Goal: Task Accomplishment & Management: Complete application form

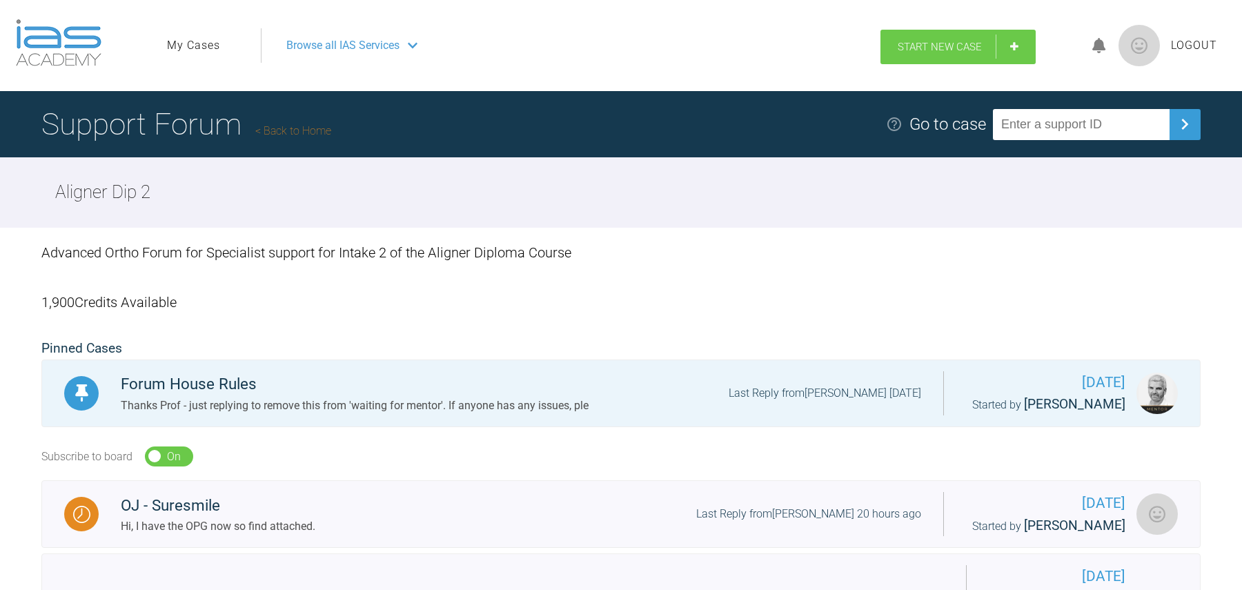
click at [974, 53] on link "Start New Case" at bounding box center [958, 47] width 155 height 35
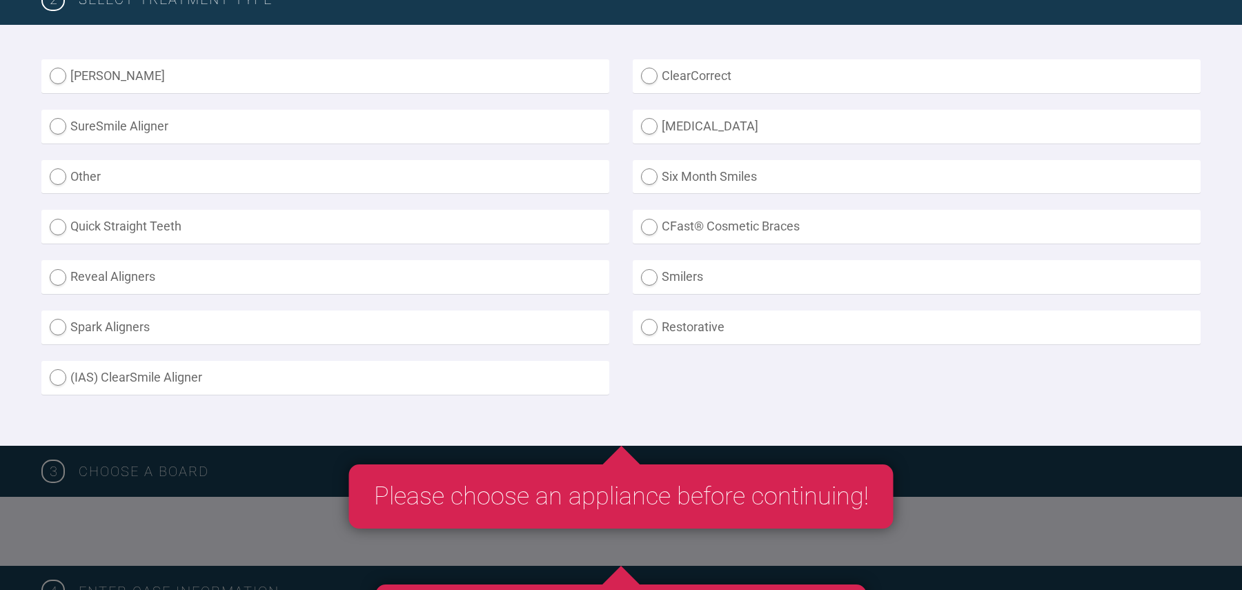
scroll to position [384, 0]
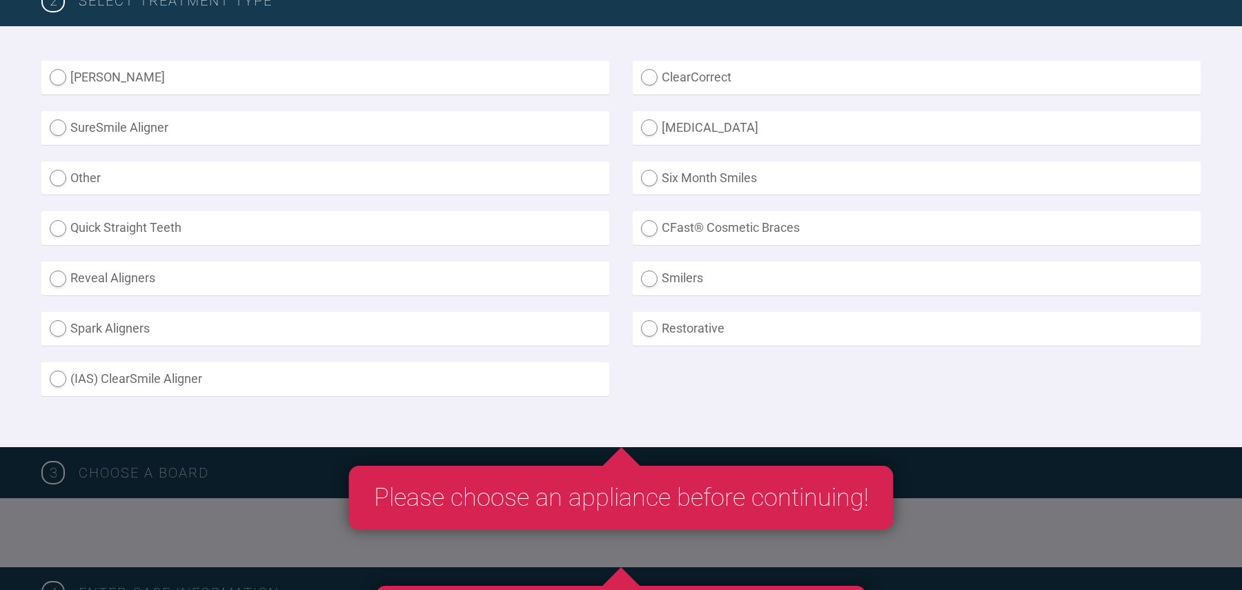
click at [349, 122] on label "SureSmile Aligner" at bounding box center [325, 128] width 568 height 34
radio Aligner "true"
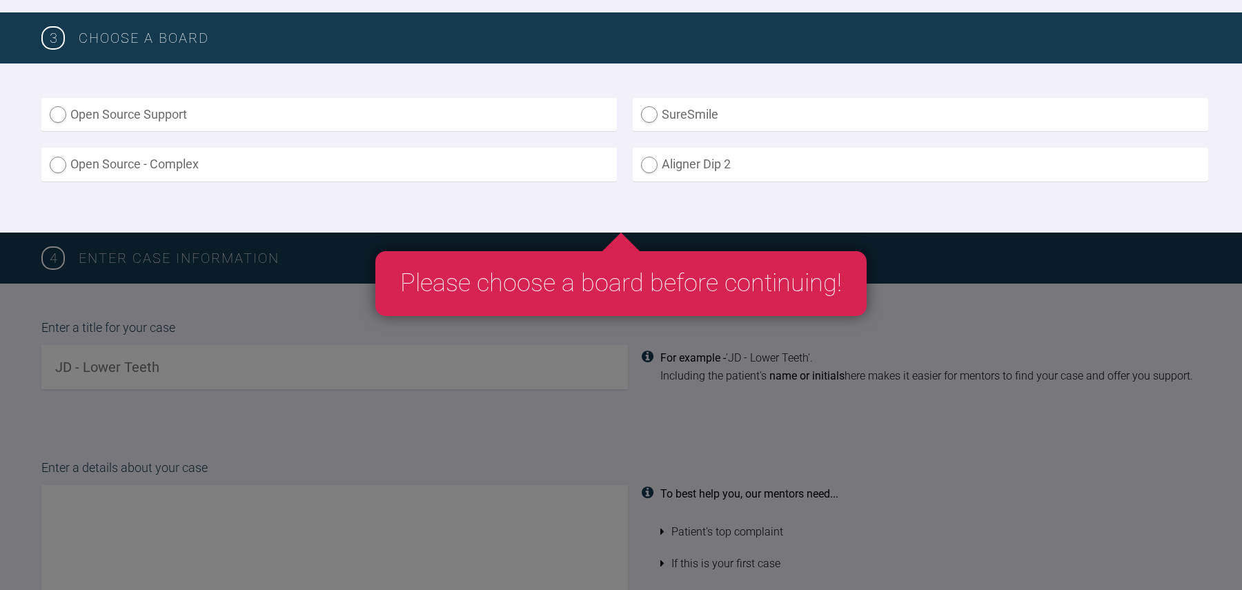
scroll to position [884, 0]
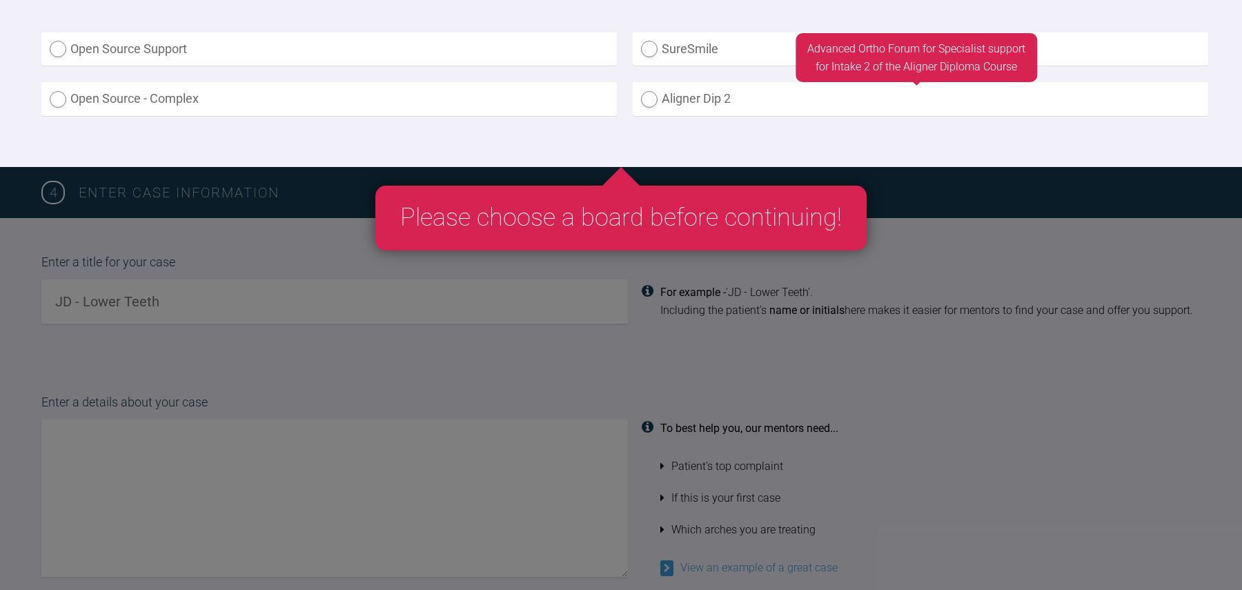
click at [706, 91] on label "Aligner Dip 2" at bounding box center [921, 99] width 576 height 34
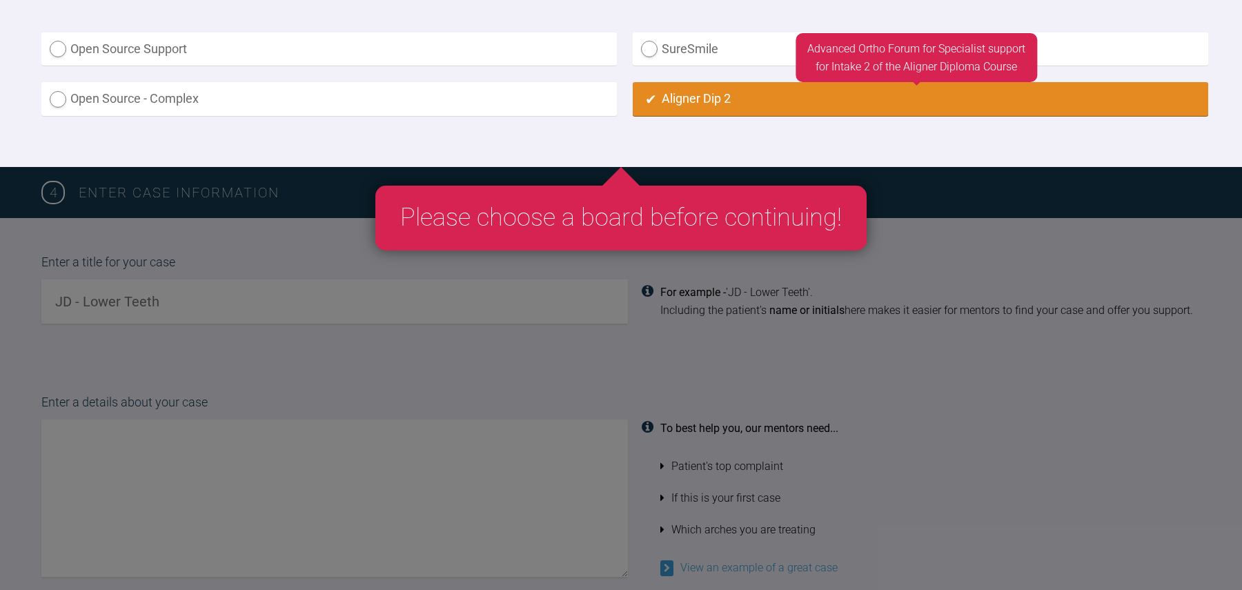
radio input "true"
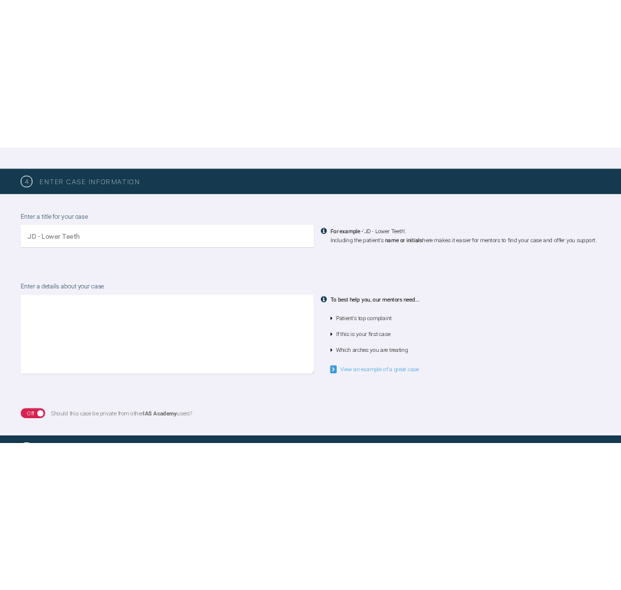
scroll to position [1020, 0]
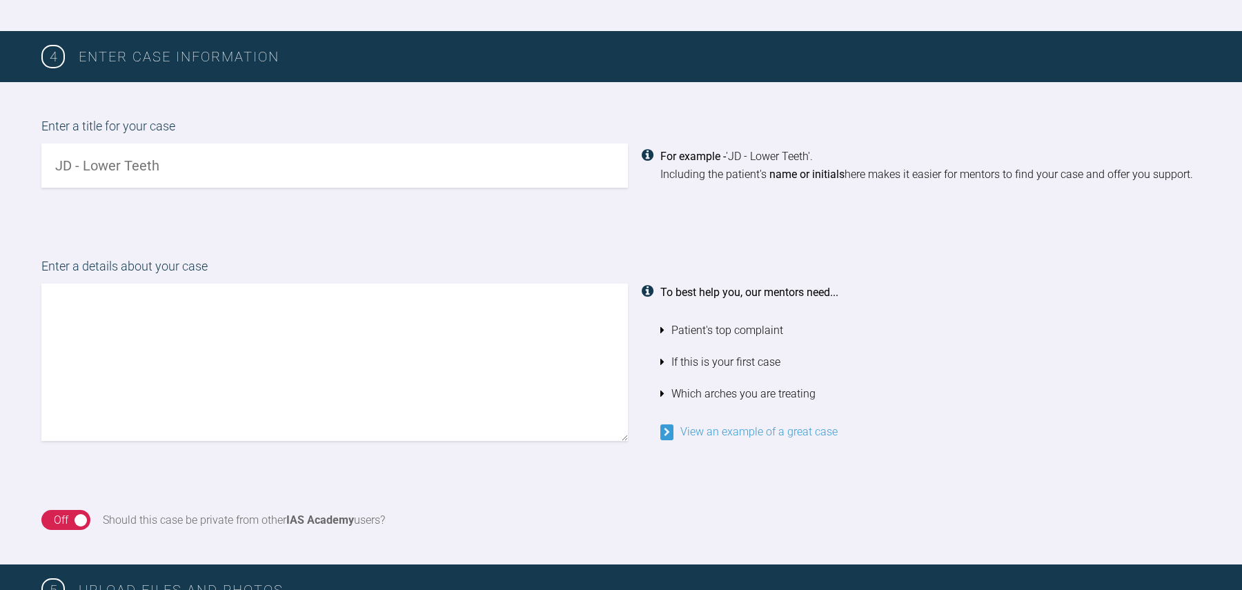
click at [491, 159] on input "text" at bounding box center [334, 166] width 587 height 44
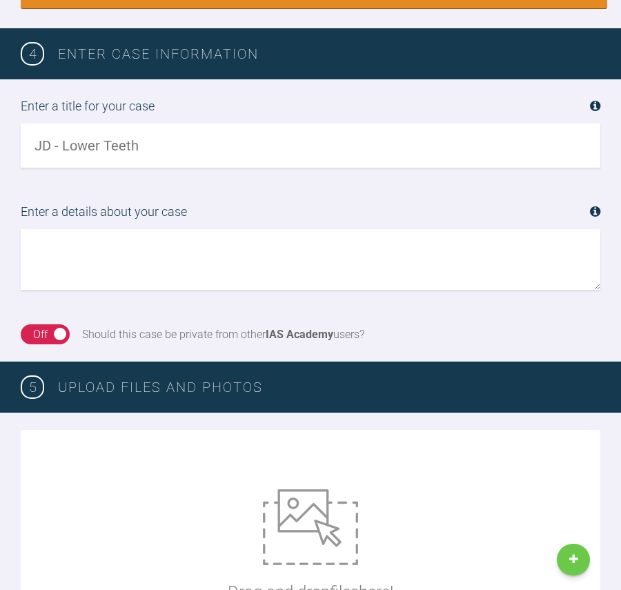
scroll to position [1052, 0]
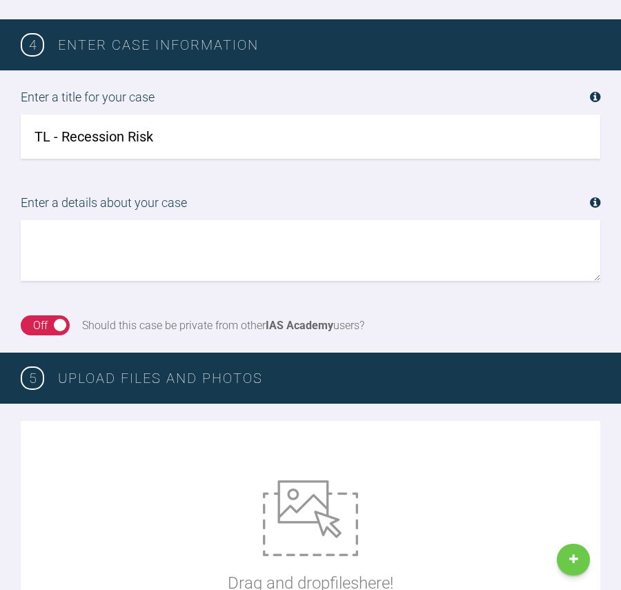
type input "TL - Recession Risk"
click at [149, 273] on textarea at bounding box center [311, 250] width 580 height 61
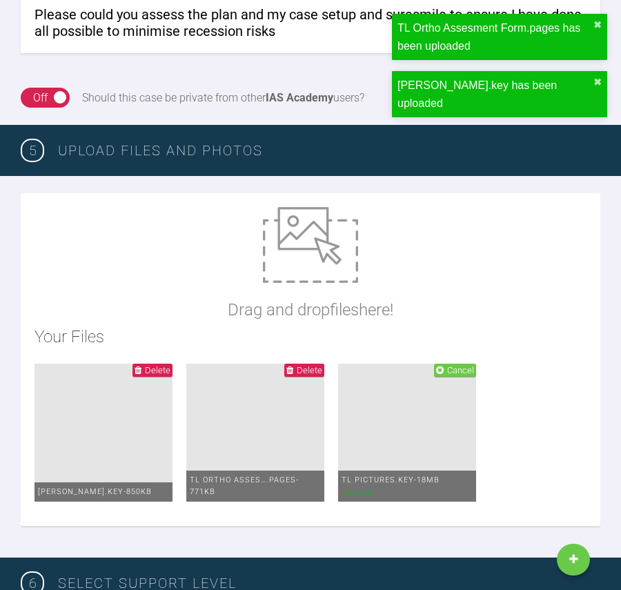
scroll to position [1299, 0]
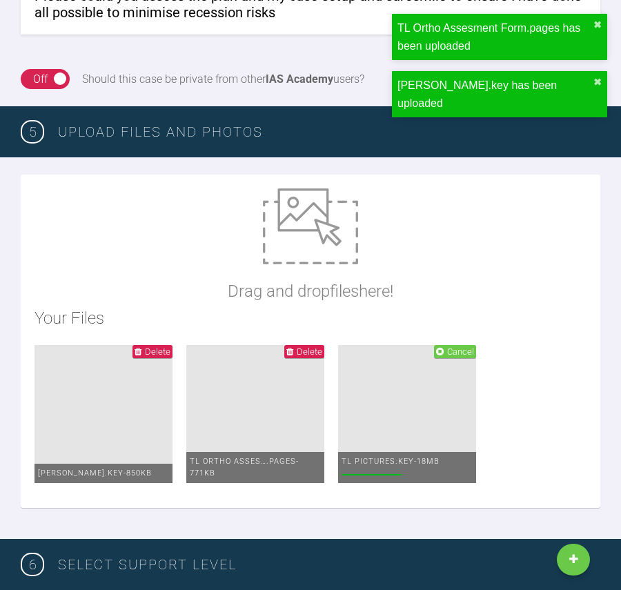
click at [159, 350] on span "Delete" at bounding box center [158, 351] width 26 height 10
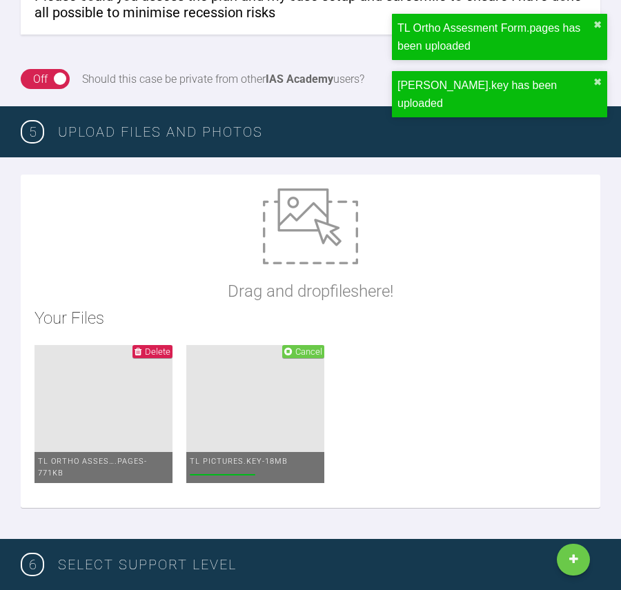
click at [154, 349] on span "Delete" at bounding box center [158, 351] width 26 height 10
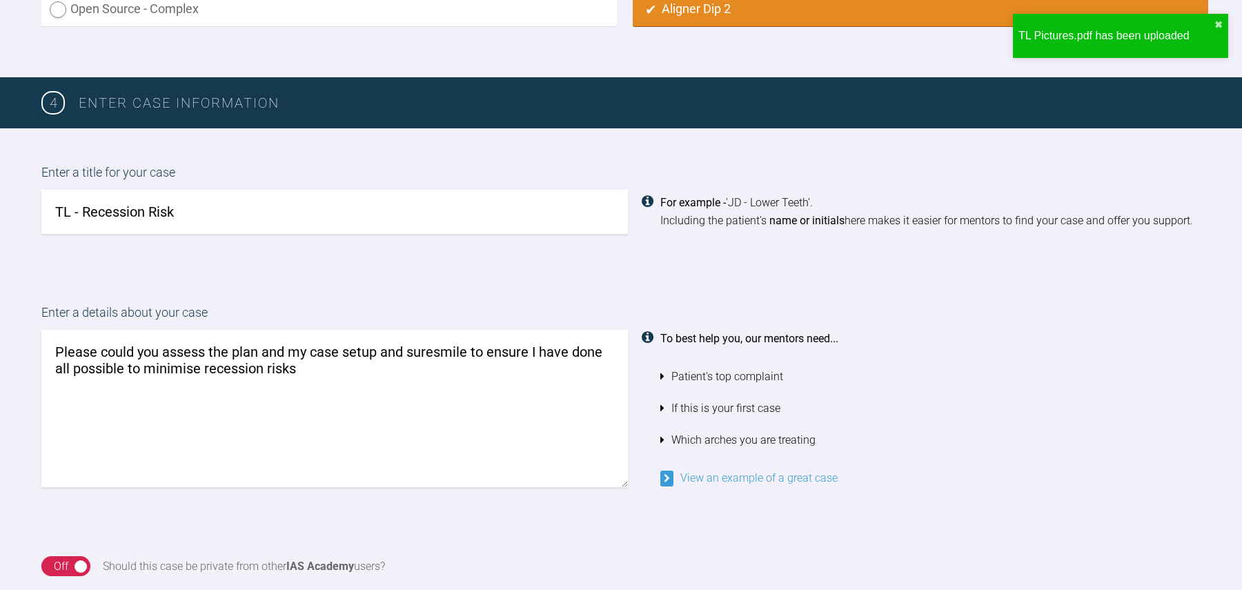
scroll to position [947, 0]
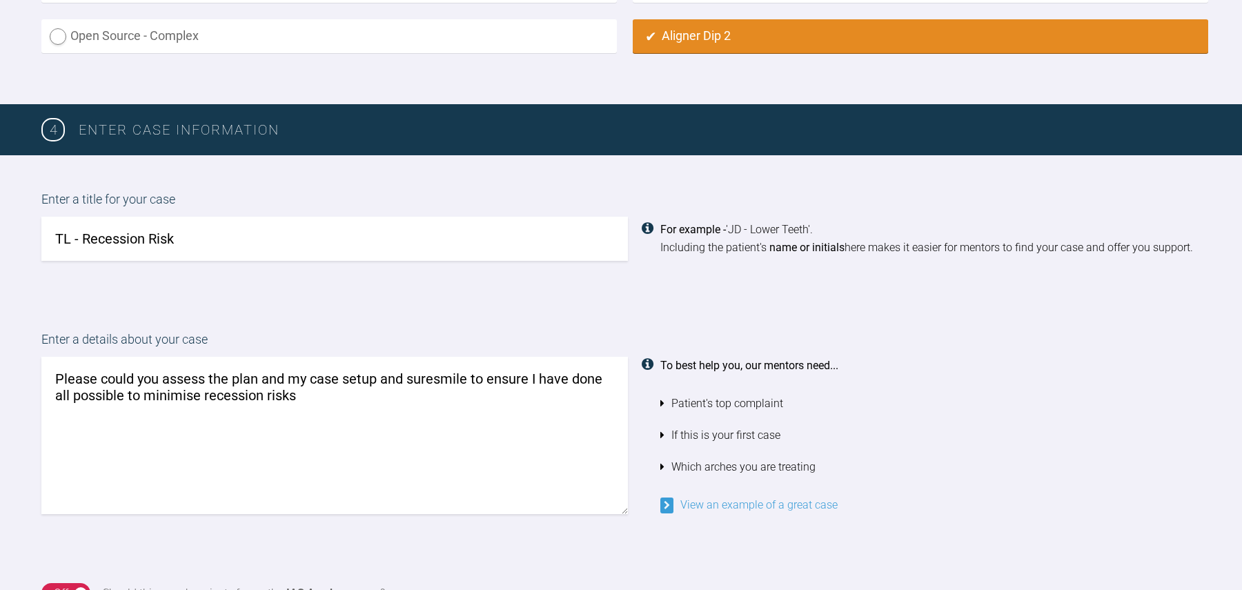
click at [398, 389] on textarea "Please could you assess the plan and my case setup and suresmile to ensure I ha…" at bounding box center [334, 435] width 587 height 157
drag, startPoint x: 484, startPoint y: 376, endPoint x: 551, endPoint y: 402, distance: 71.9
click at [551, 402] on textarea "Please could you assess the plan and my case setup and suresmile to ensure I ha…" at bounding box center [334, 435] width 587 height 157
click at [540, 402] on textarea "Please could you assess the plan and my case setup and suresmile to ensure I ha…" at bounding box center [334, 435] width 587 height 157
drag, startPoint x: 140, startPoint y: 396, endPoint x: 485, endPoint y: 385, distance: 345.2
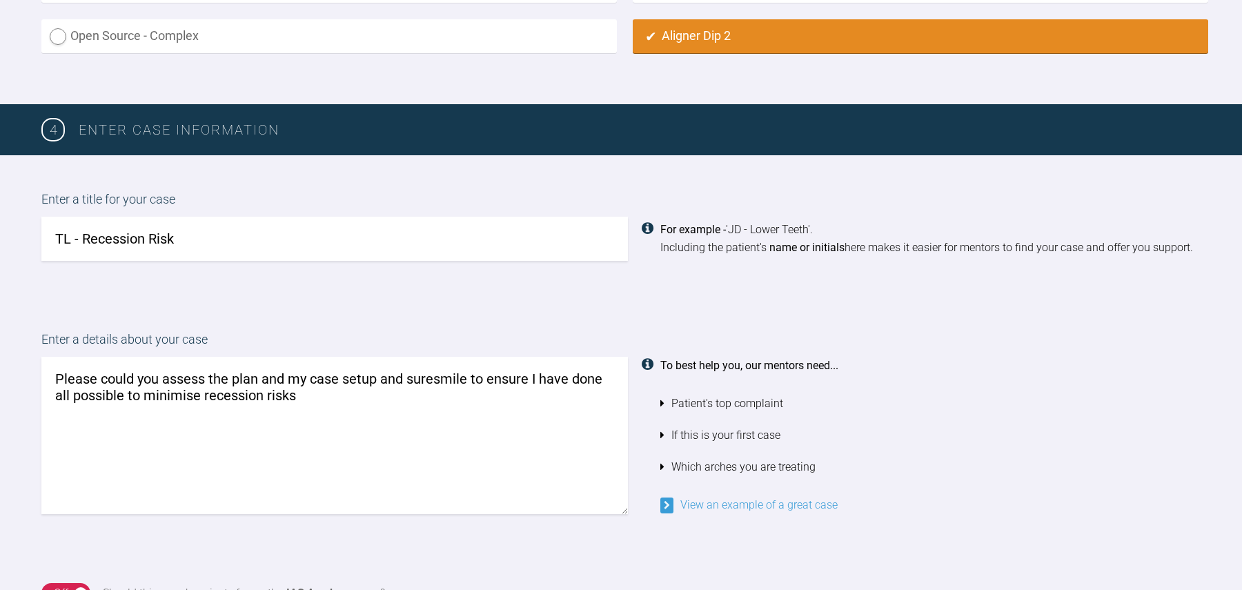
click at [485, 385] on textarea "Please could you assess the plan and my case setup and suresmile to ensure I ha…" at bounding box center [334, 435] width 587 height 157
click at [650, 417] on div at bounding box center [651, 435] width 19 height 157
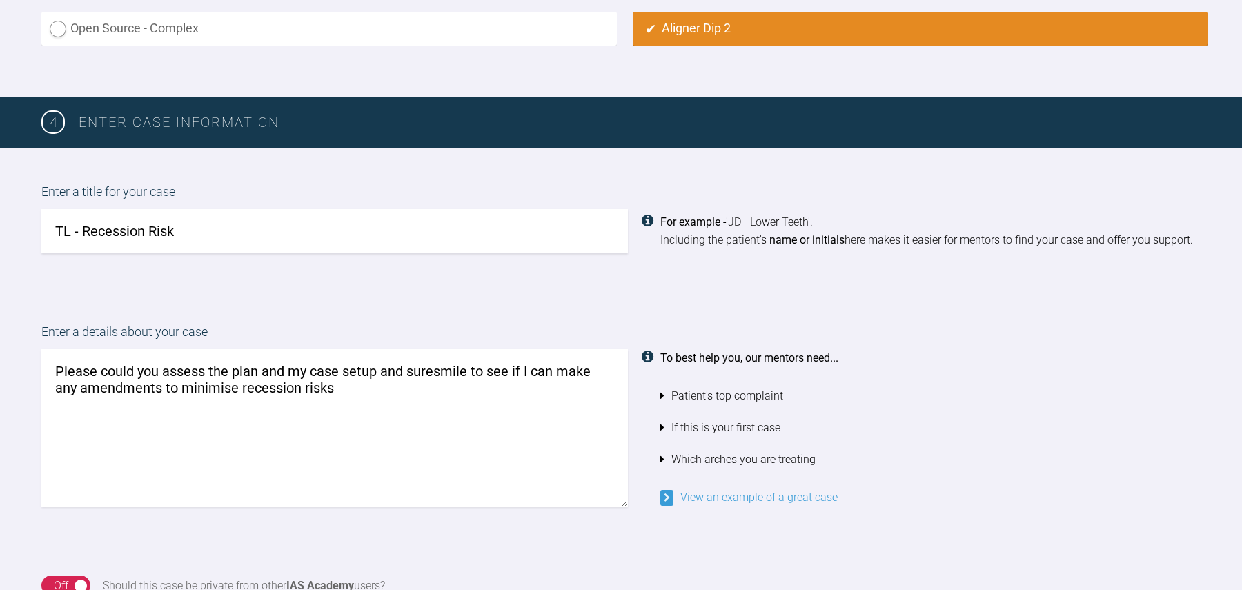
scroll to position [957, 0]
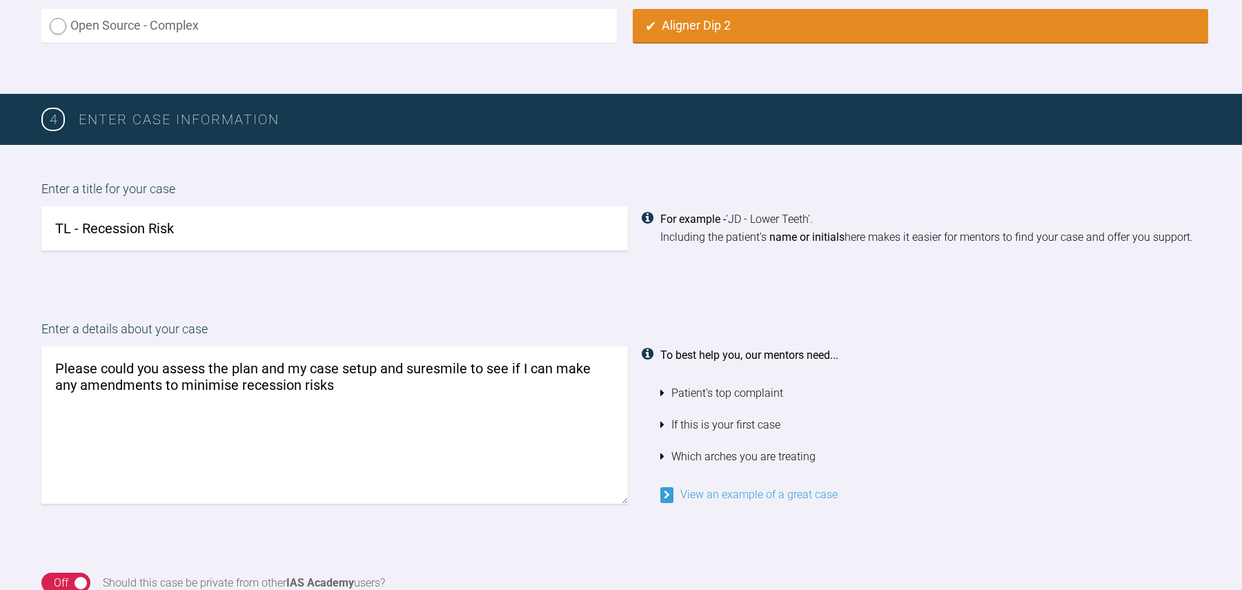
drag, startPoint x: 402, startPoint y: 373, endPoint x: 382, endPoint y: 373, distance: 20.0
click at [382, 373] on textarea "Please could you assess the plan and my case setup and suresmile to see if I ca…" at bounding box center [334, 424] width 587 height 157
click at [384, 386] on textarea "Please could you assess the plan and my case setup on suresmile to see if I can…" at bounding box center [334, 424] width 587 height 157
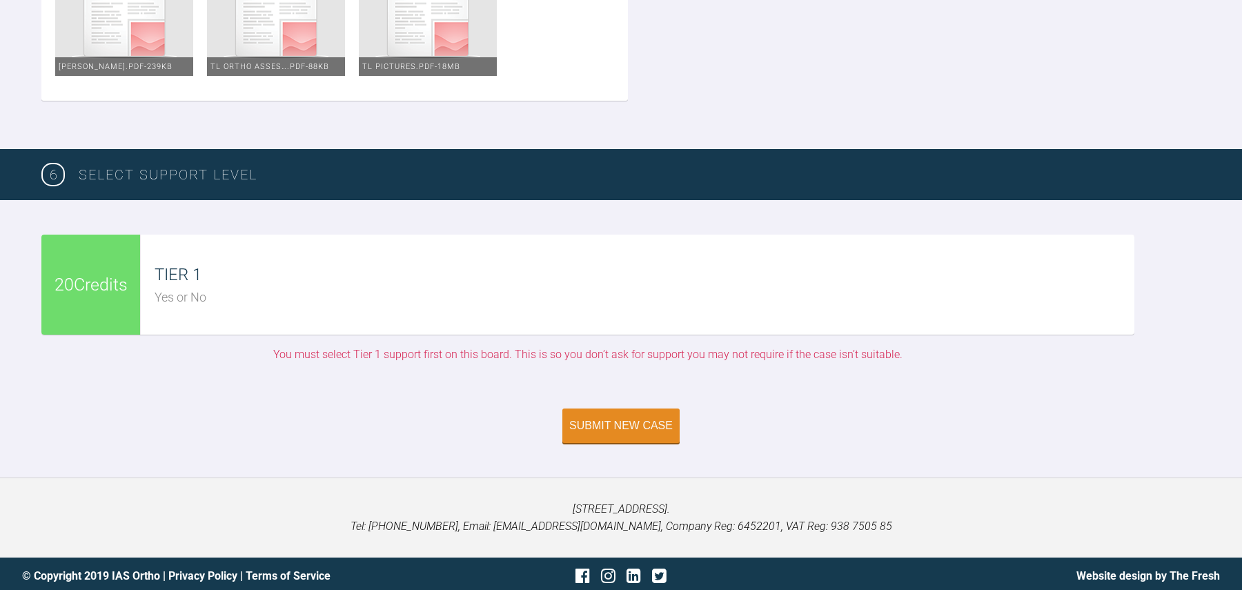
scroll to position [1905, 0]
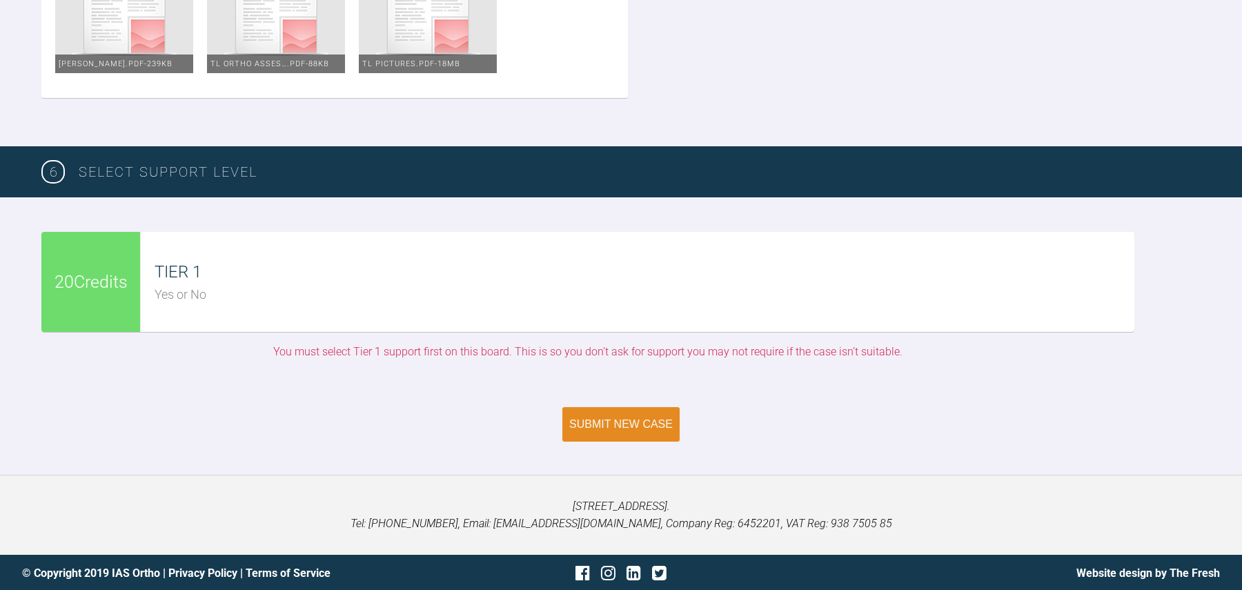
type textarea "Please could you assess the plan and my case setup on suresmile to see if I can…"
click at [615, 424] on div "Submit New Case" at bounding box center [621, 424] width 104 height 12
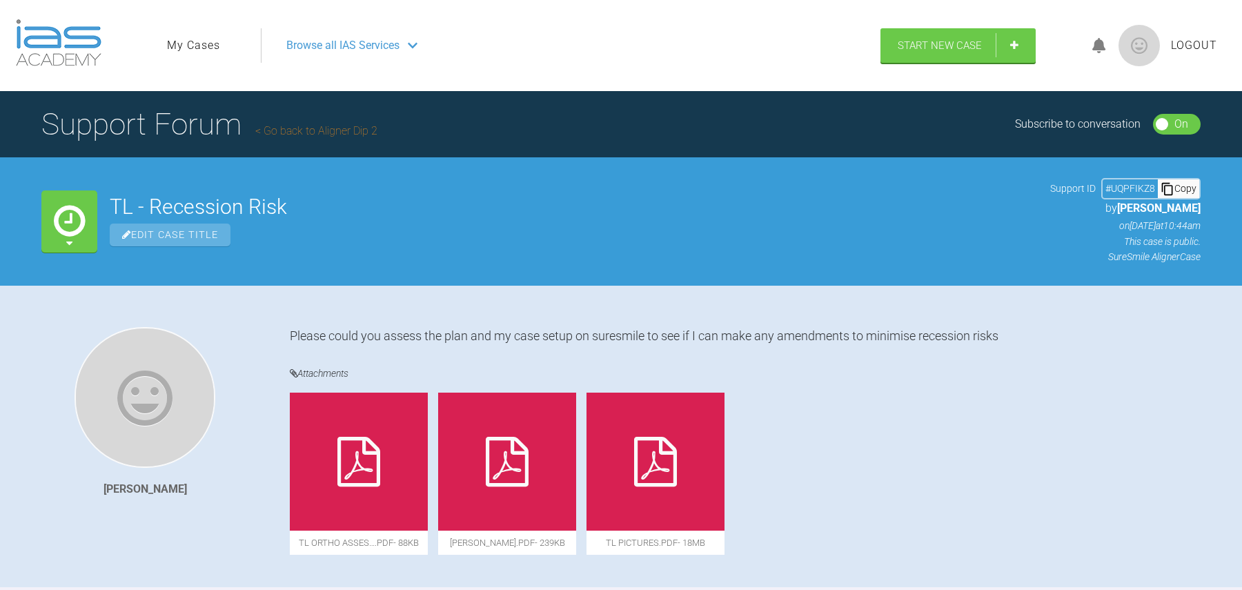
click at [310, 124] on link "Go back to Aligner Dip 2" at bounding box center [316, 130] width 122 height 13
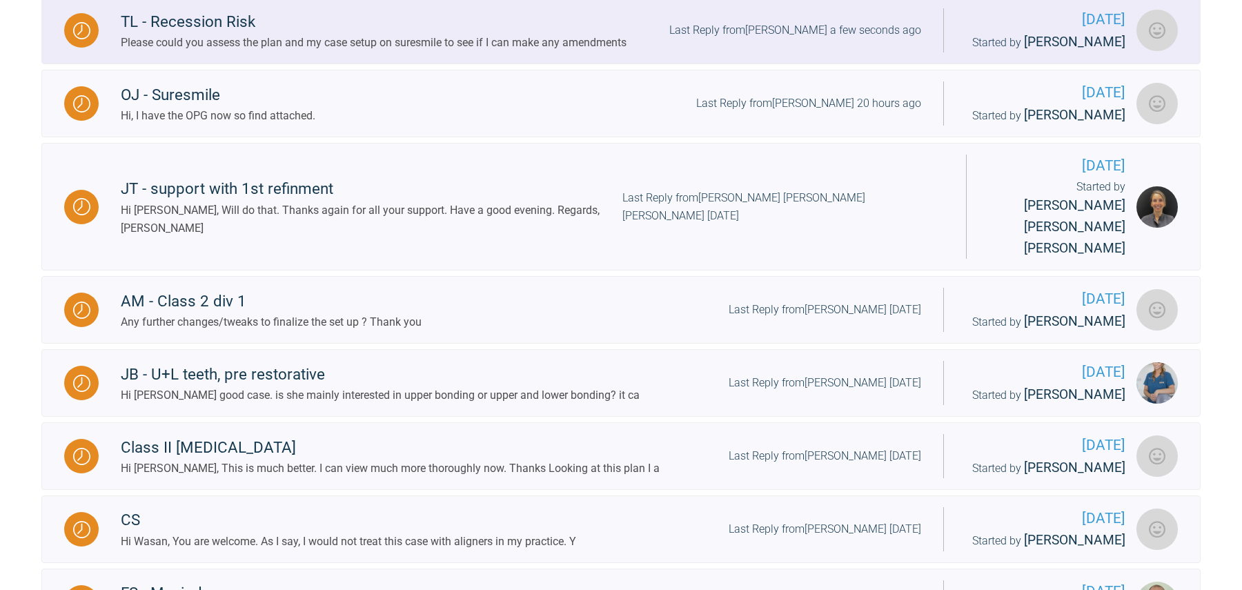
scroll to position [482, 0]
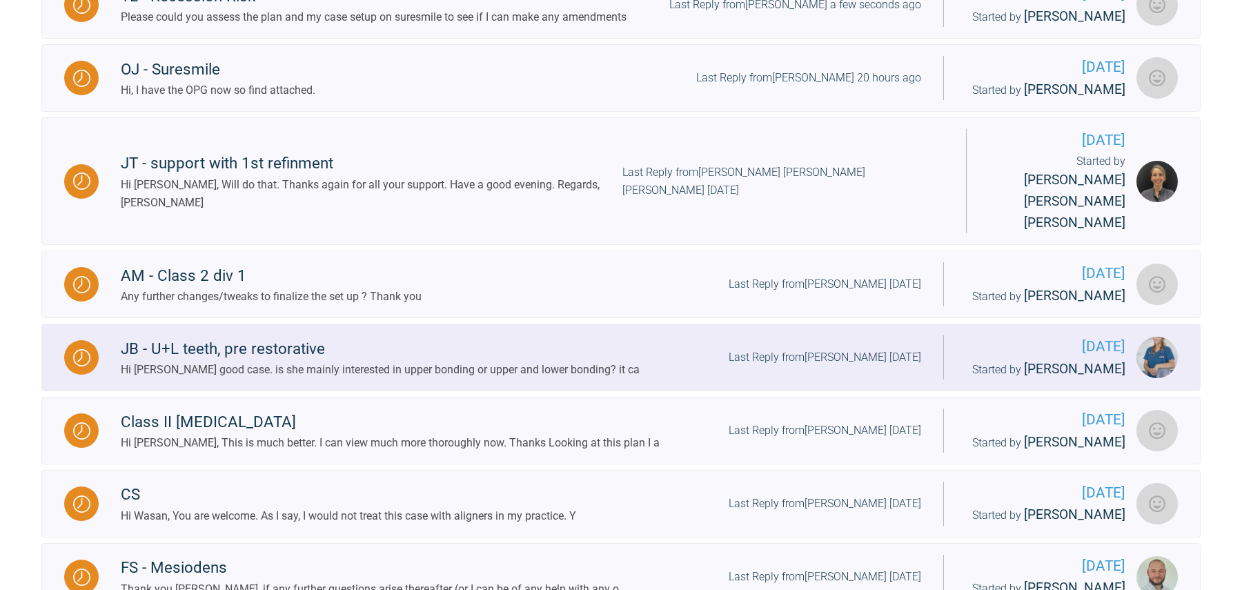
click at [469, 337] on div "JB - U+L teeth, pre restorative" at bounding box center [380, 349] width 519 height 25
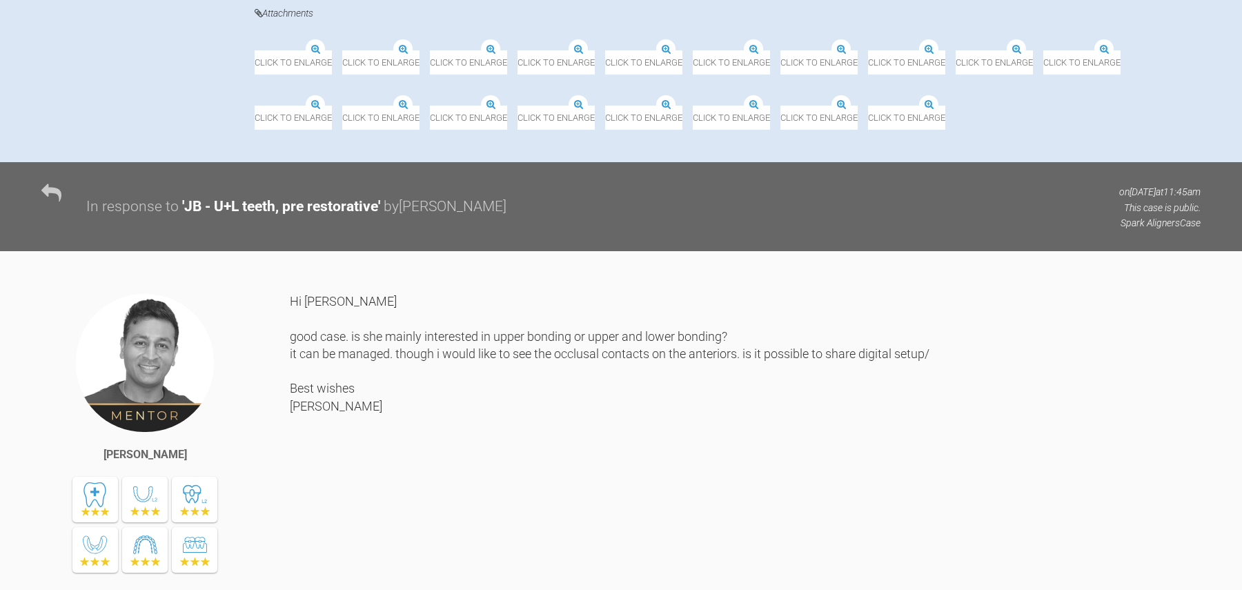
scroll to position [1139, 0]
